Goal: Navigation & Orientation: Find specific page/section

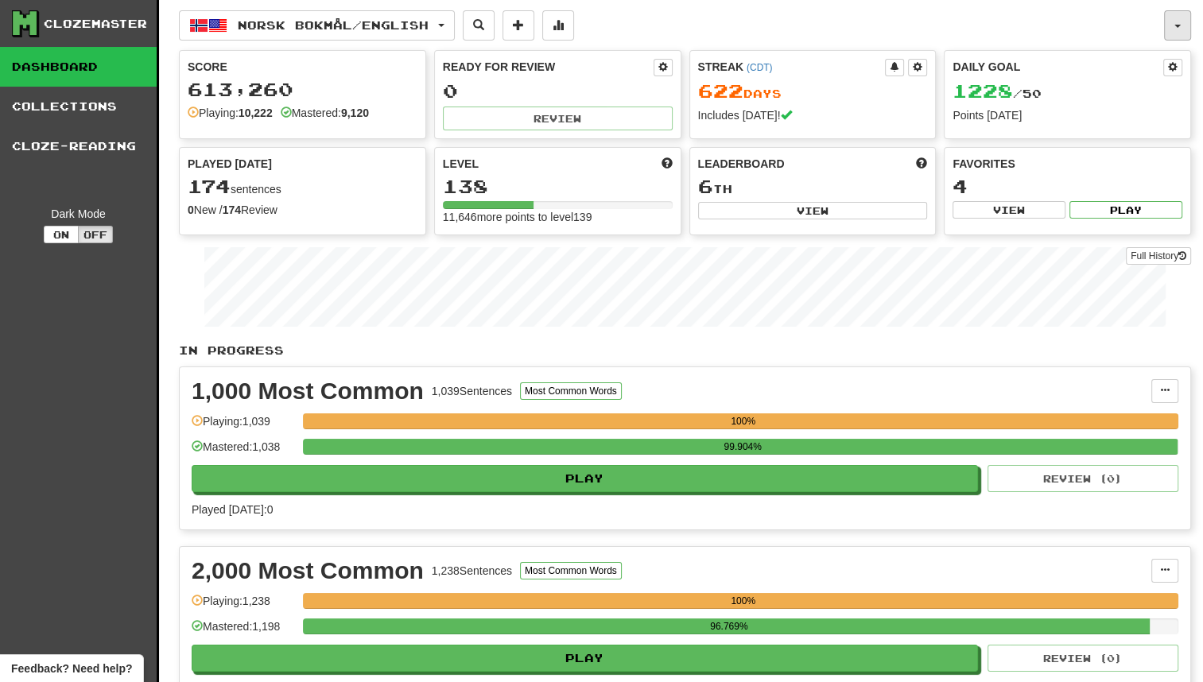
click at [1187, 22] on button "button" at bounding box center [1177, 25] width 27 height 30
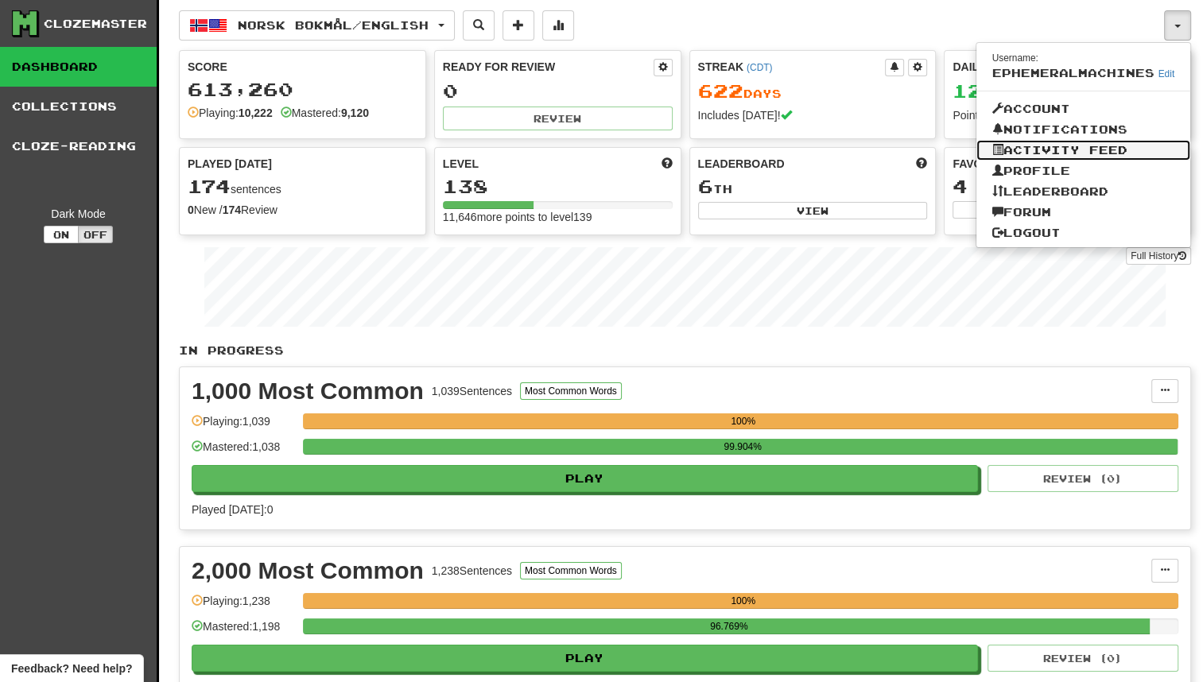
click at [1124, 142] on link "Activity Feed" at bounding box center [1084, 150] width 215 height 21
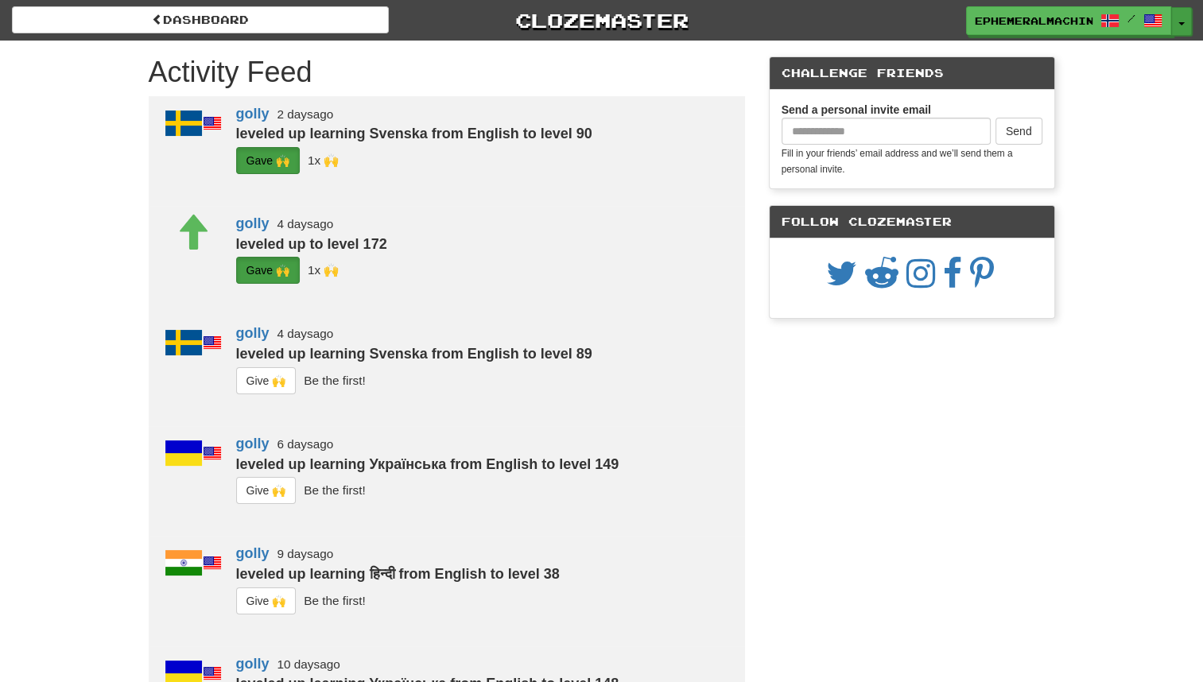
click at [1173, 31] on button "Toggle Dropdown" at bounding box center [1181, 21] width 21 height 29
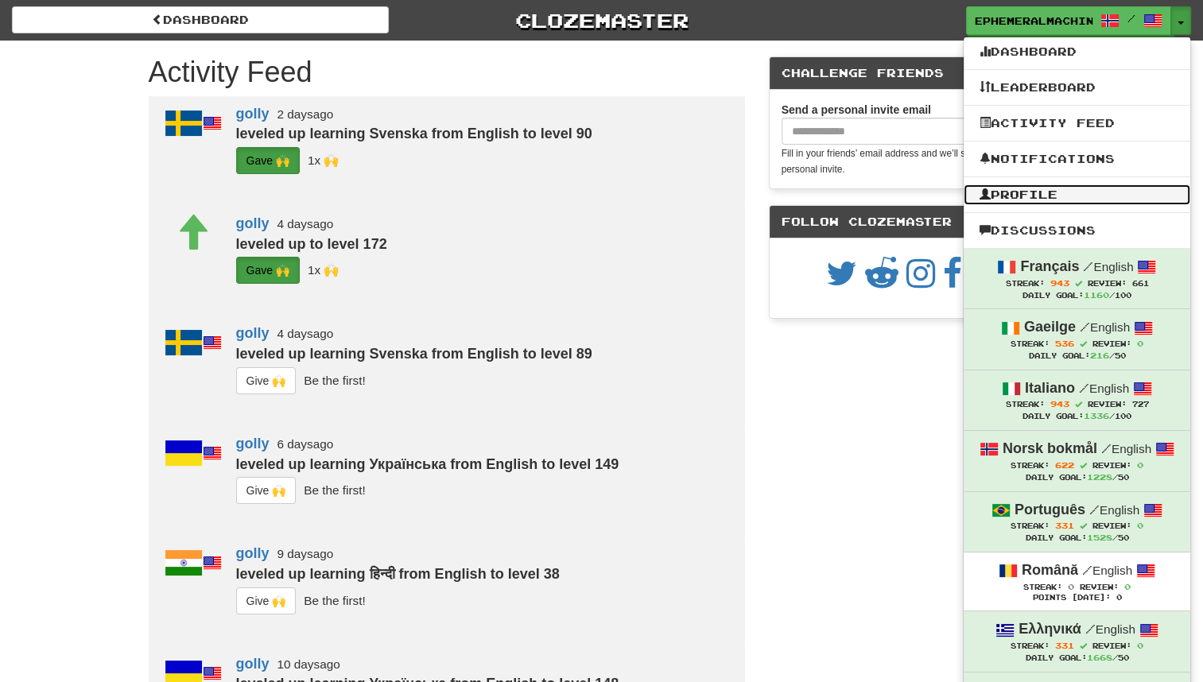
click at [1140, 195] on link "Profile" at bounding box center [1077, 194] width 227 height 21
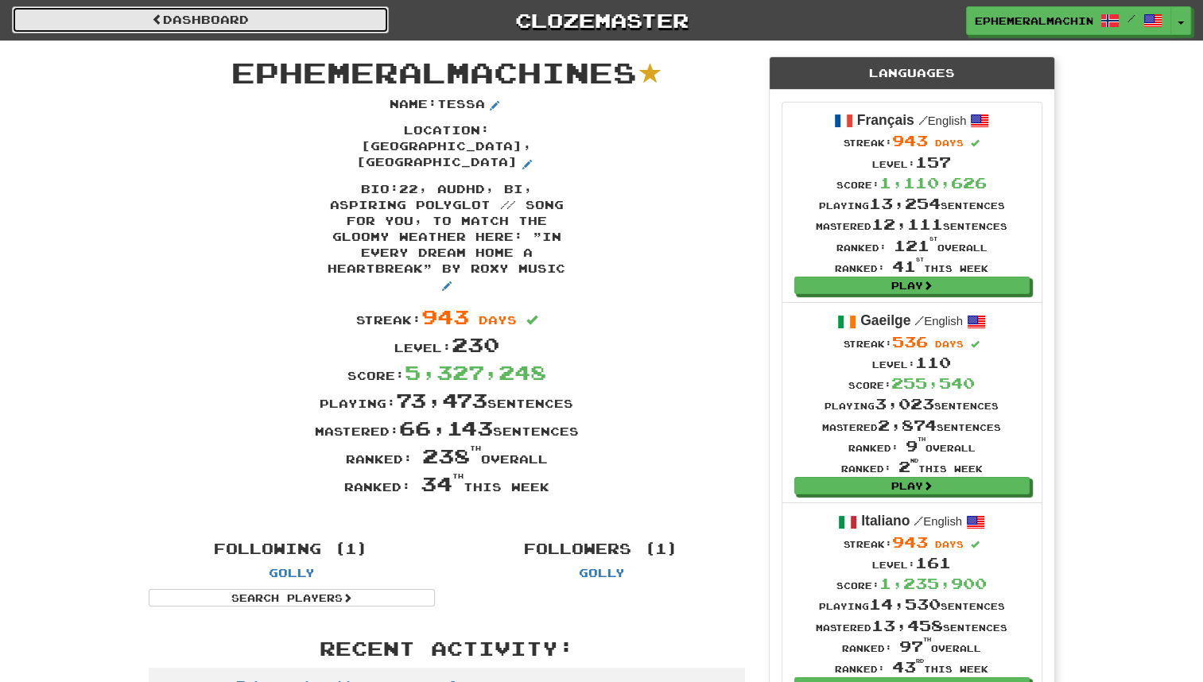
click at [278, 28] on link "Dashboard" at bounding box center [200, 19] width 377 height 27
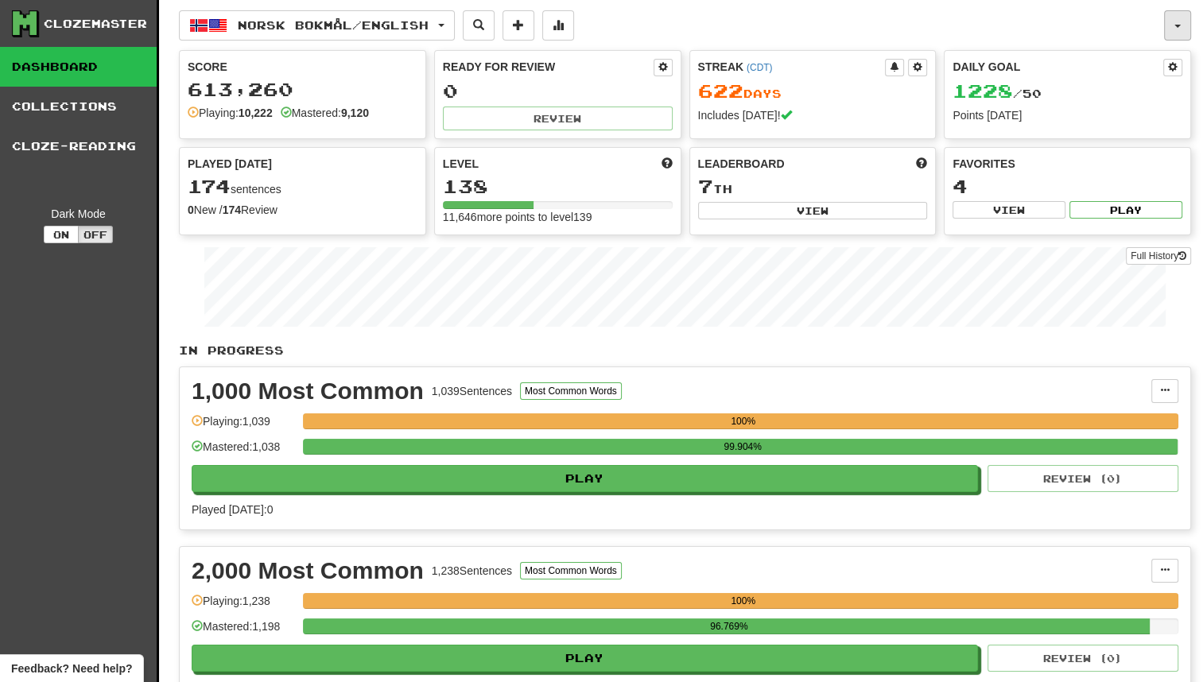
click at [1174, 30] on button "button" at bounding box center [1177, 25] width 27 height 30
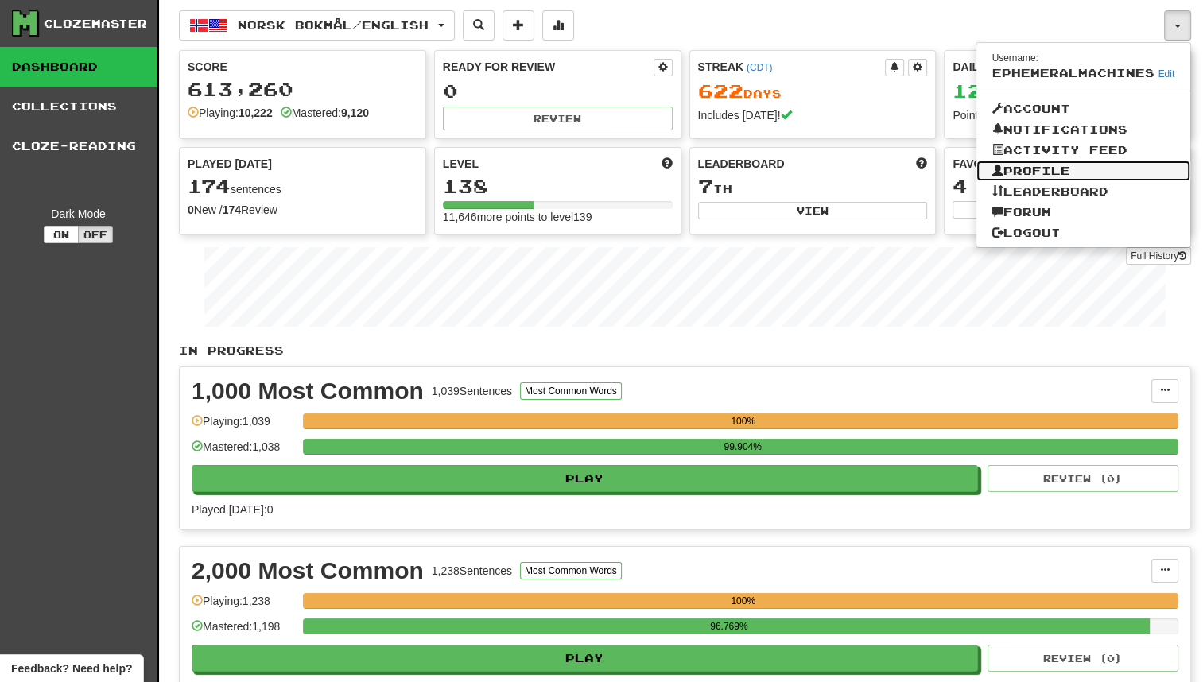
click at [1101, 173] on link "Profile" at bounding box center [1084, 171] width 215 height 21
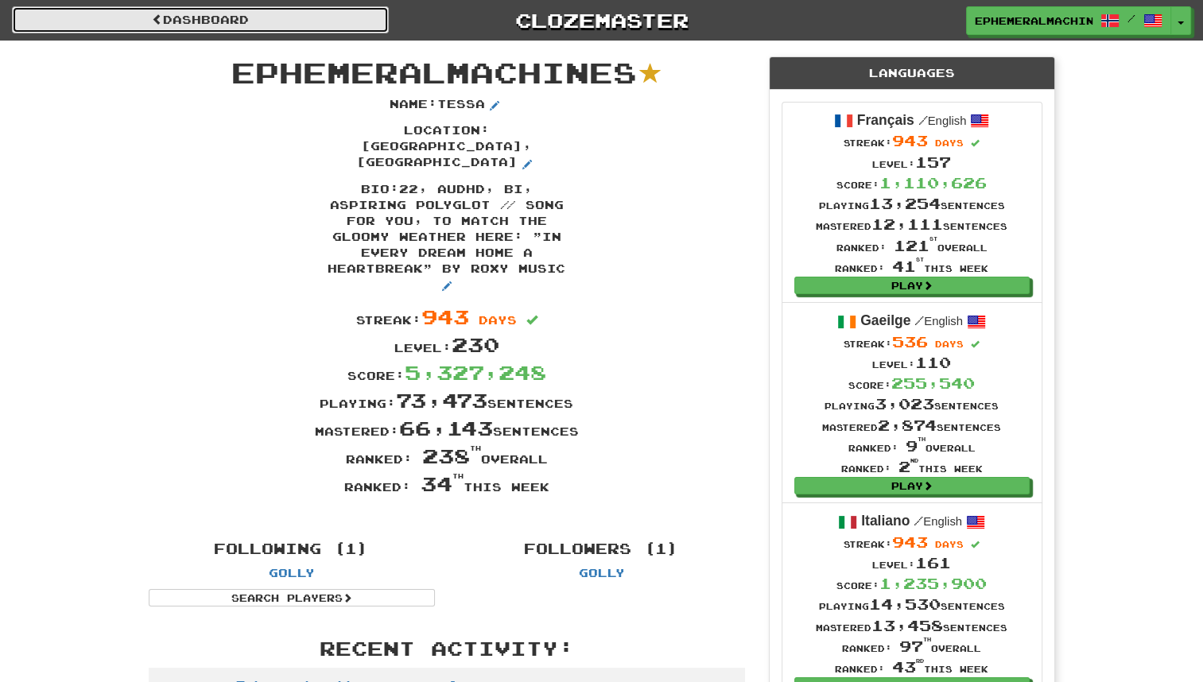
click at [357, 27] on link "Dashboard" at bounding box center [200, 19] width 377 height 27
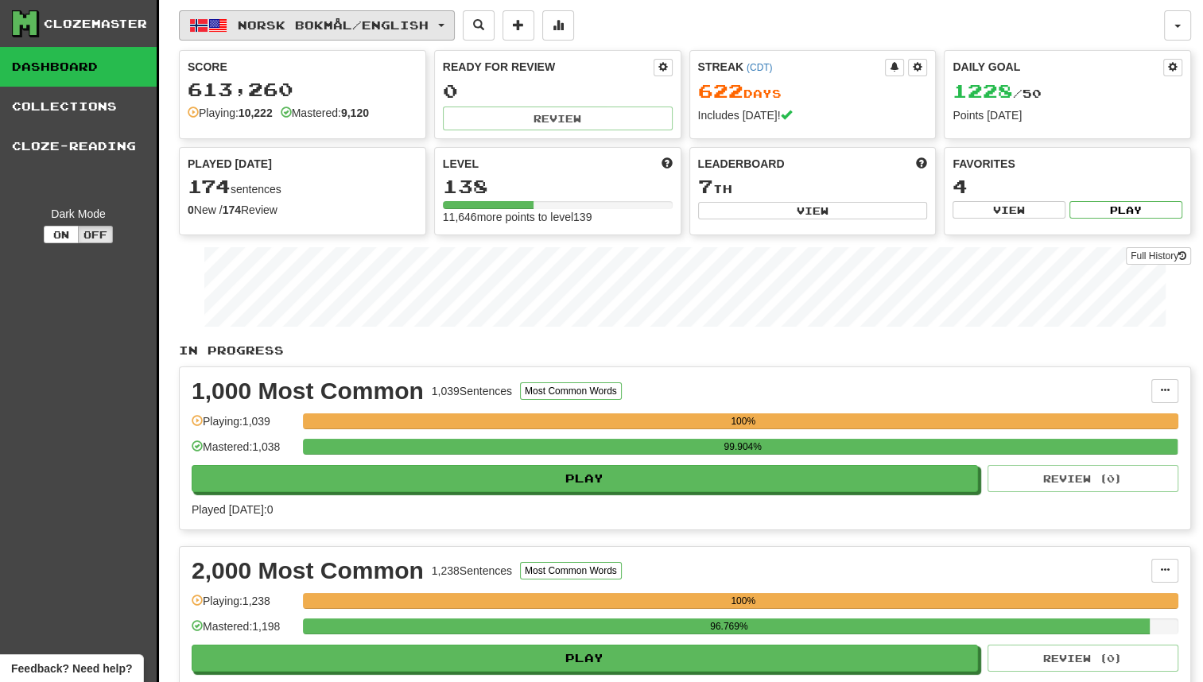
click at [323, 17] on button "Norsk bokmål / English" at bounding box center [317, 25] width 276 height 30
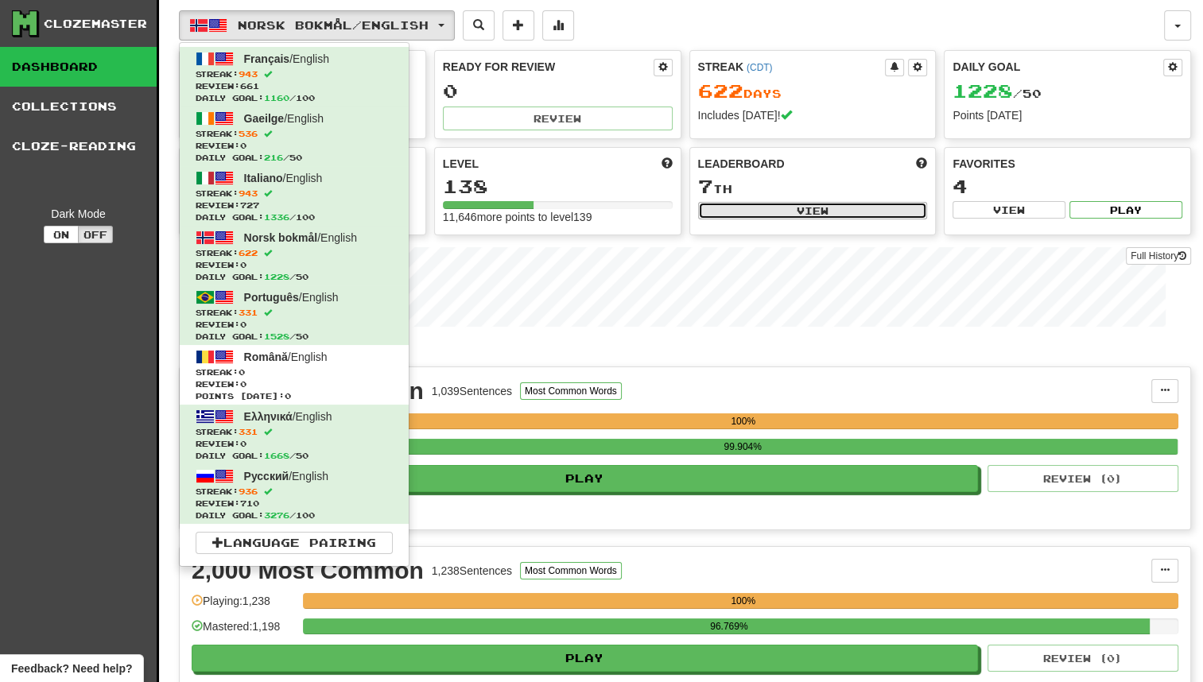
click at [721, 205] on button "View" at bounding box center [813, 210] width 230 height 17
select select "**********"
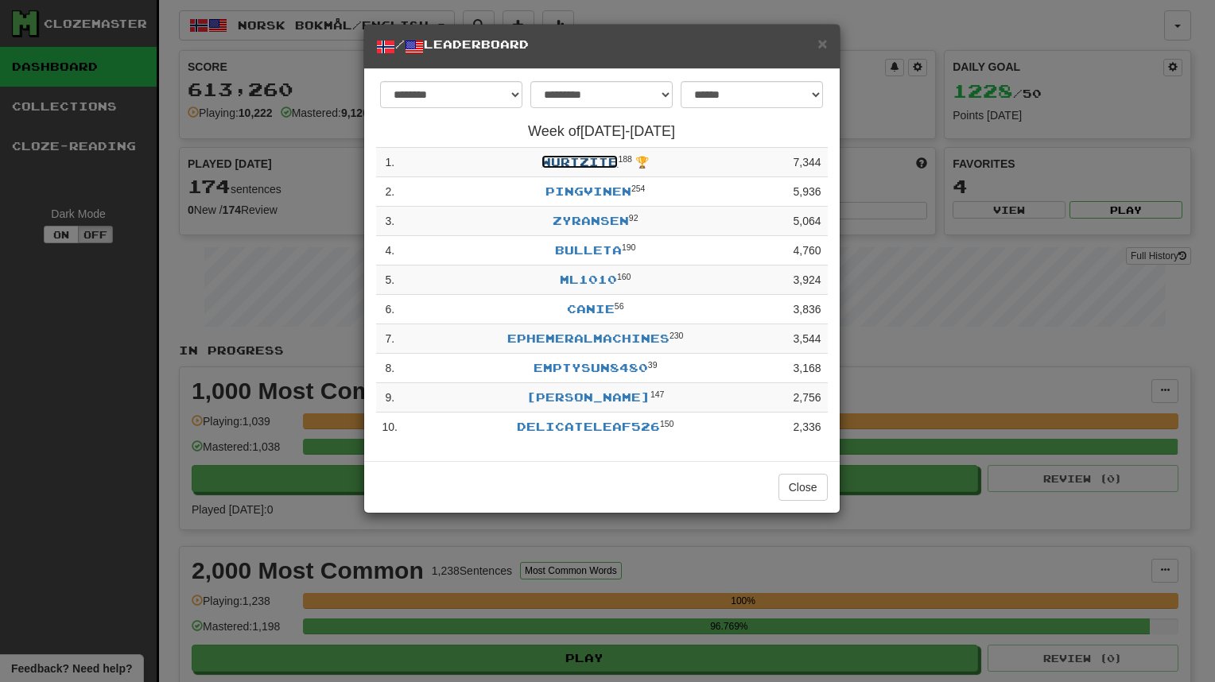
click at [594, 162] on link "wurtzite" at bounding box center [580, 162] width 76 height 14
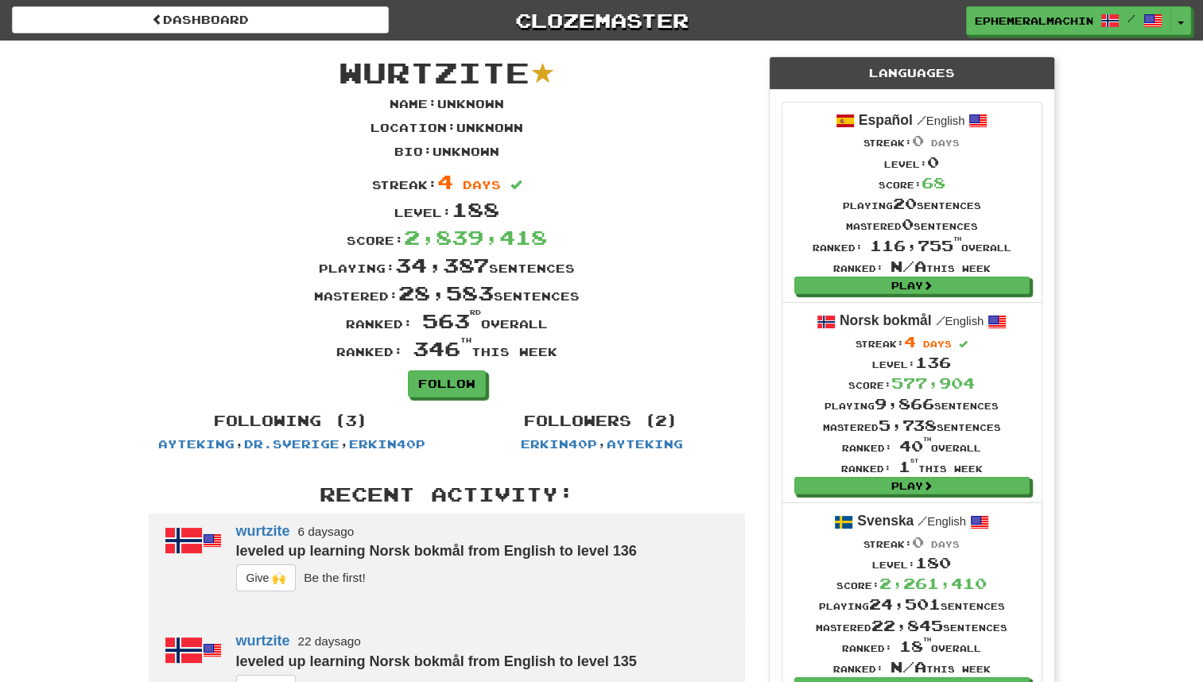
click at [594, 162] on div "Bio : Unknown" at bounding box center [447, 156] width 620 height 24
click at [299, 437] on link "dr.sverige" at bounding box center [291, 444] width 95 height 14
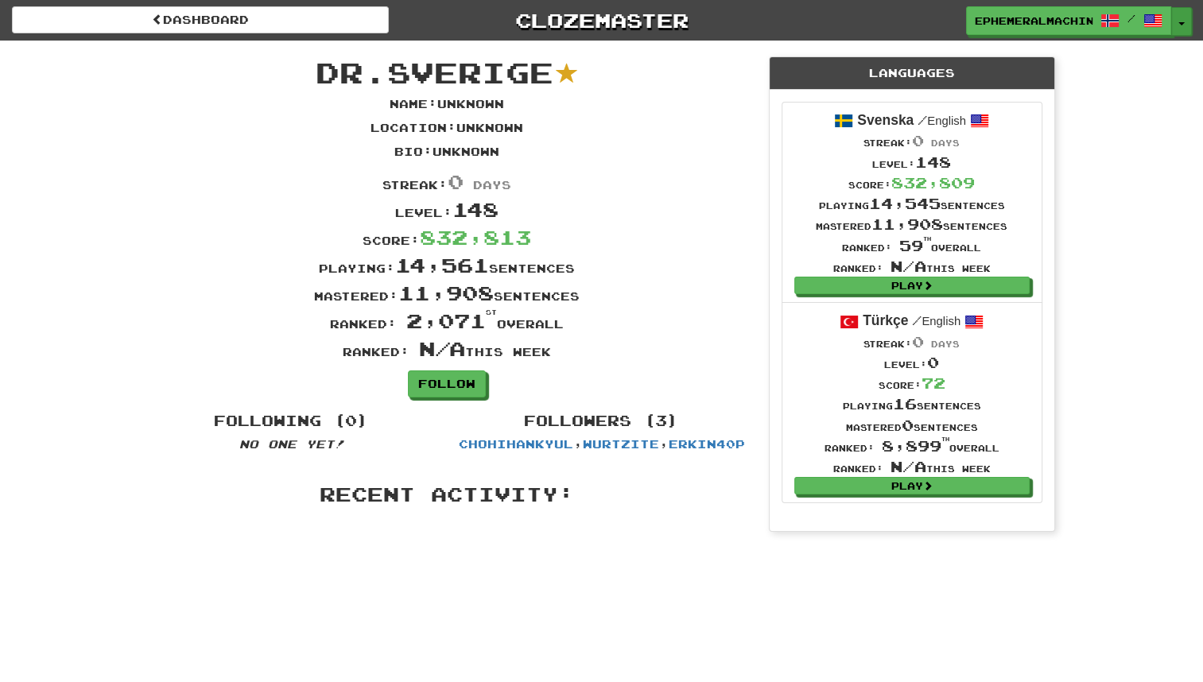
click at [1176, 17] on button "Toggle Dropdown" at bounding box center [1181, 21] width 21 height 29
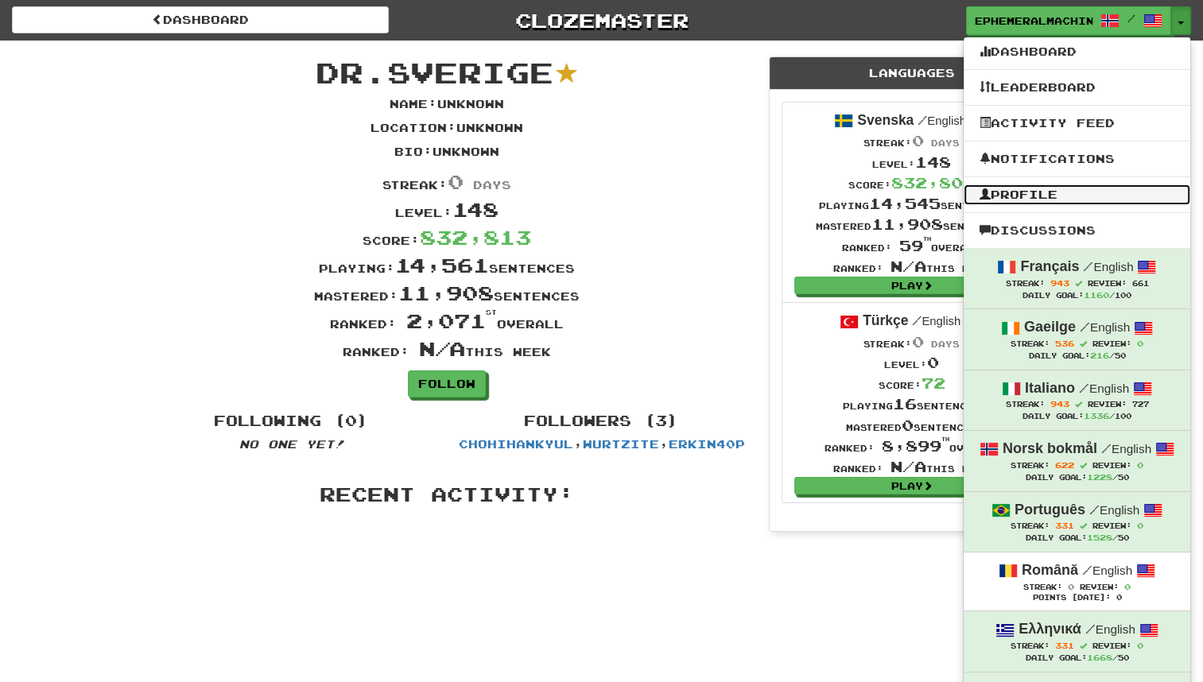
click at [1070, 196] on link "Profile" at bounding box center [1077, 194] width 227 height 21
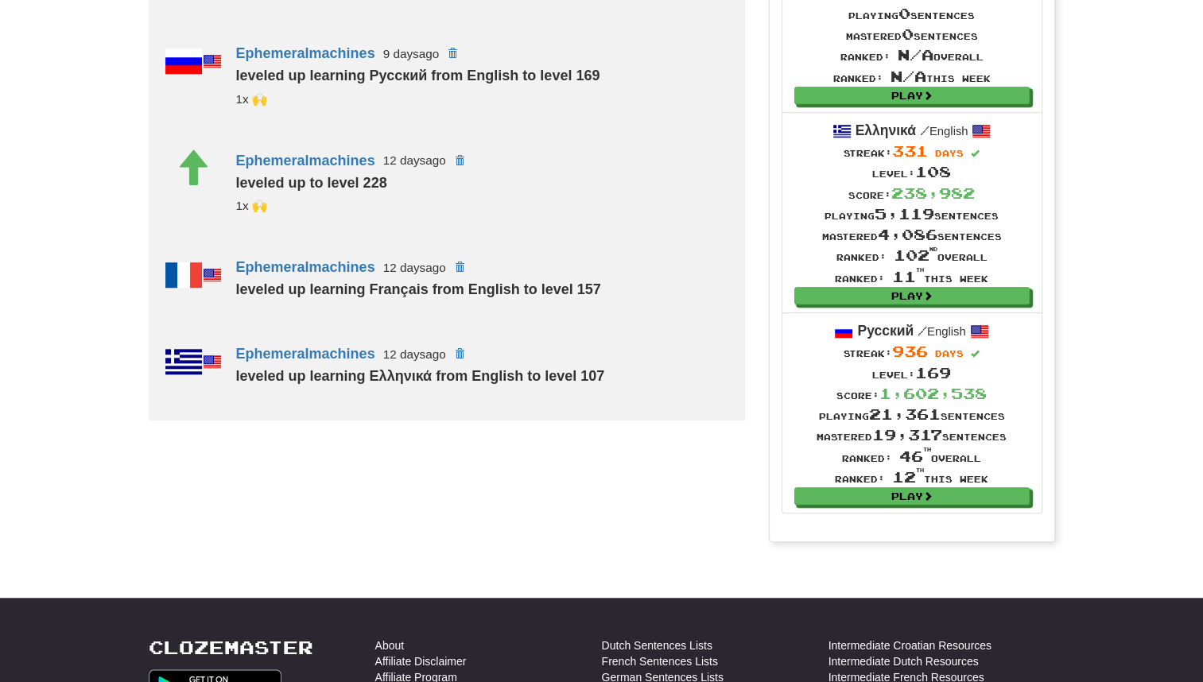
scroll to position [1268, 0]
